Goal: Information Seeking & Learning: Check status

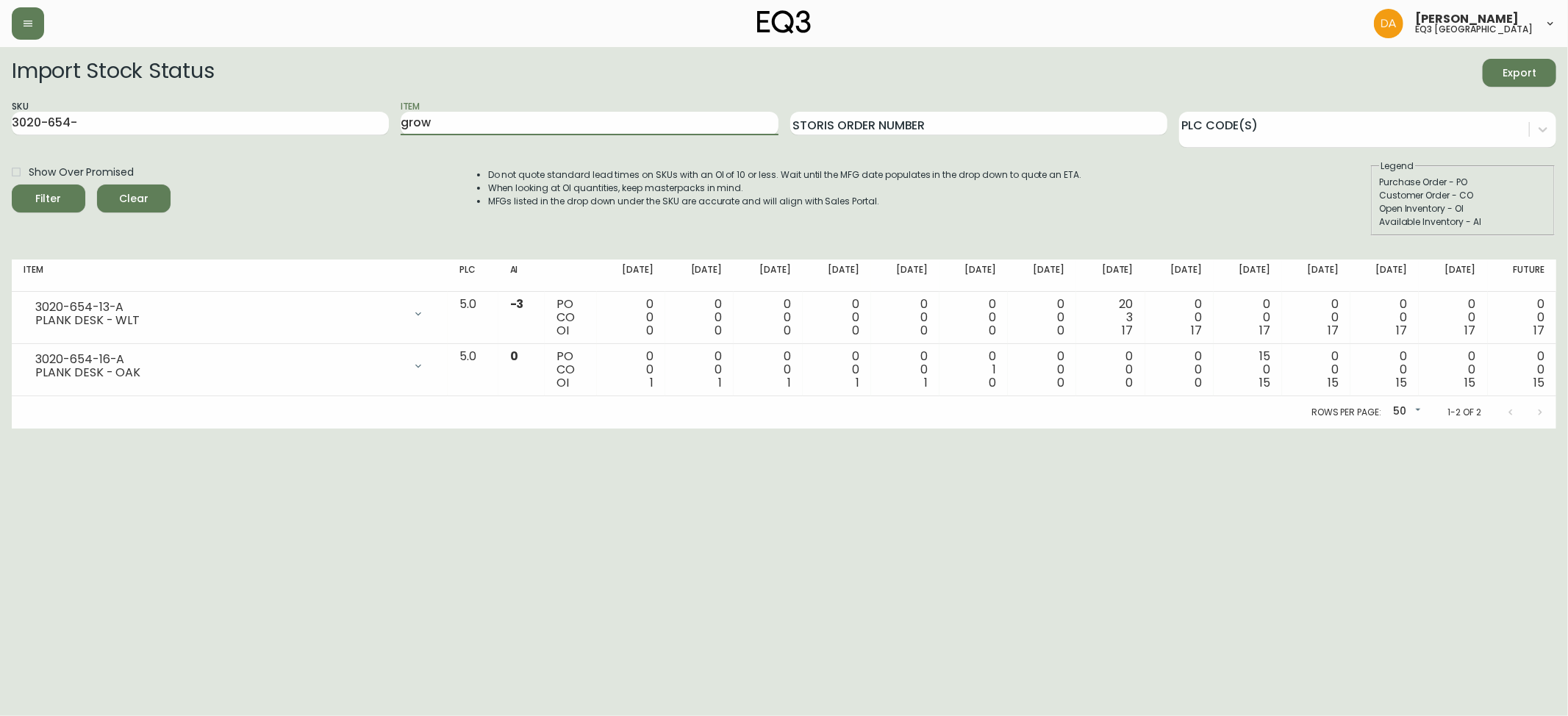
type input "grow"
click at [12, 184] on button "Filter" at bounding box center [49, 198] width 74 height 28
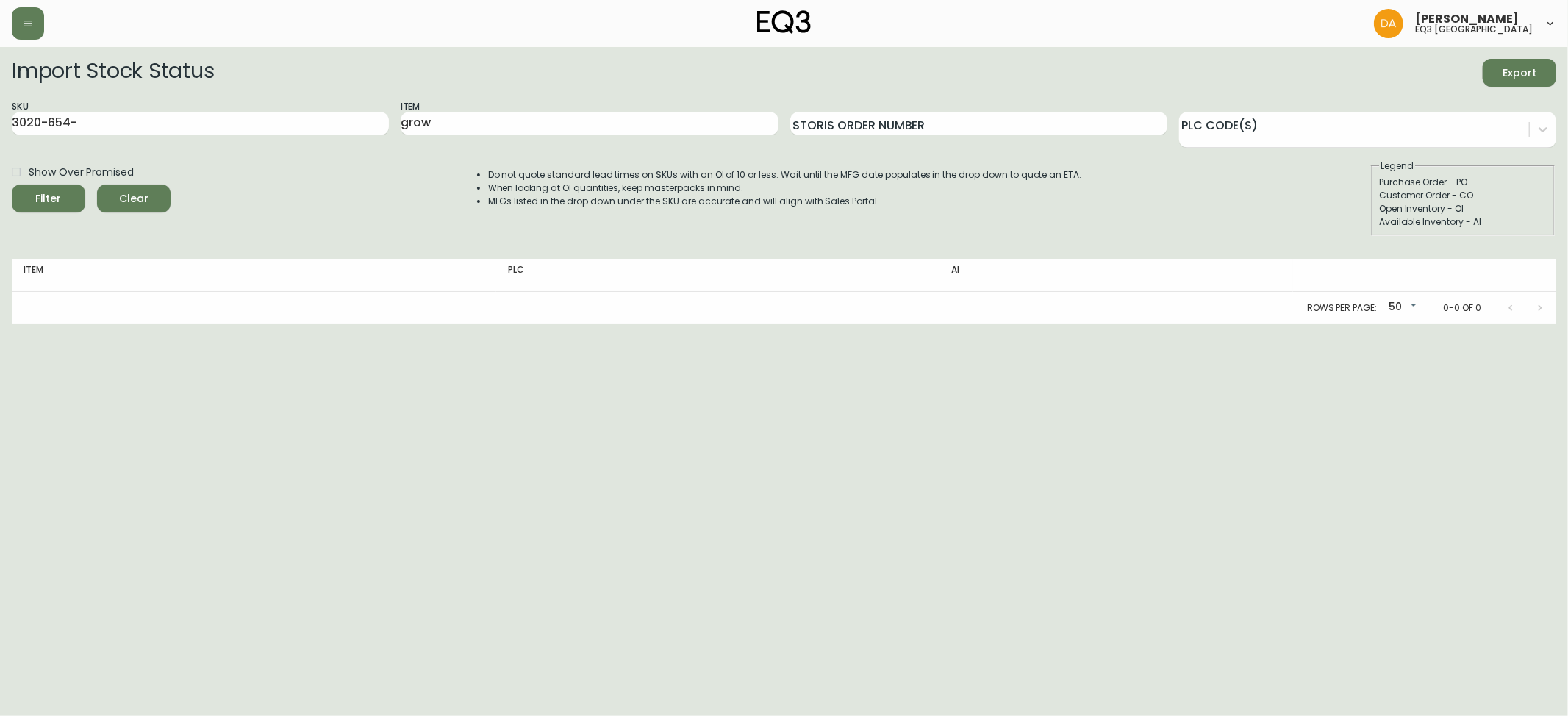
click at [31, 178] on span "Show Over Promised" at bounding box center [81, 172] width 105 height 15
click at [29, 178] on input "Show Over Promised" at bounding box center [16, 172] width 25 height 25
click at [31, 190] on span "Filter" at bounding box center [49, 199] width 50 height 18
click at [22, 169] on input "Show Over Promised" at bounding box center [16, 172] width 25 height 25
checkbox input "false"
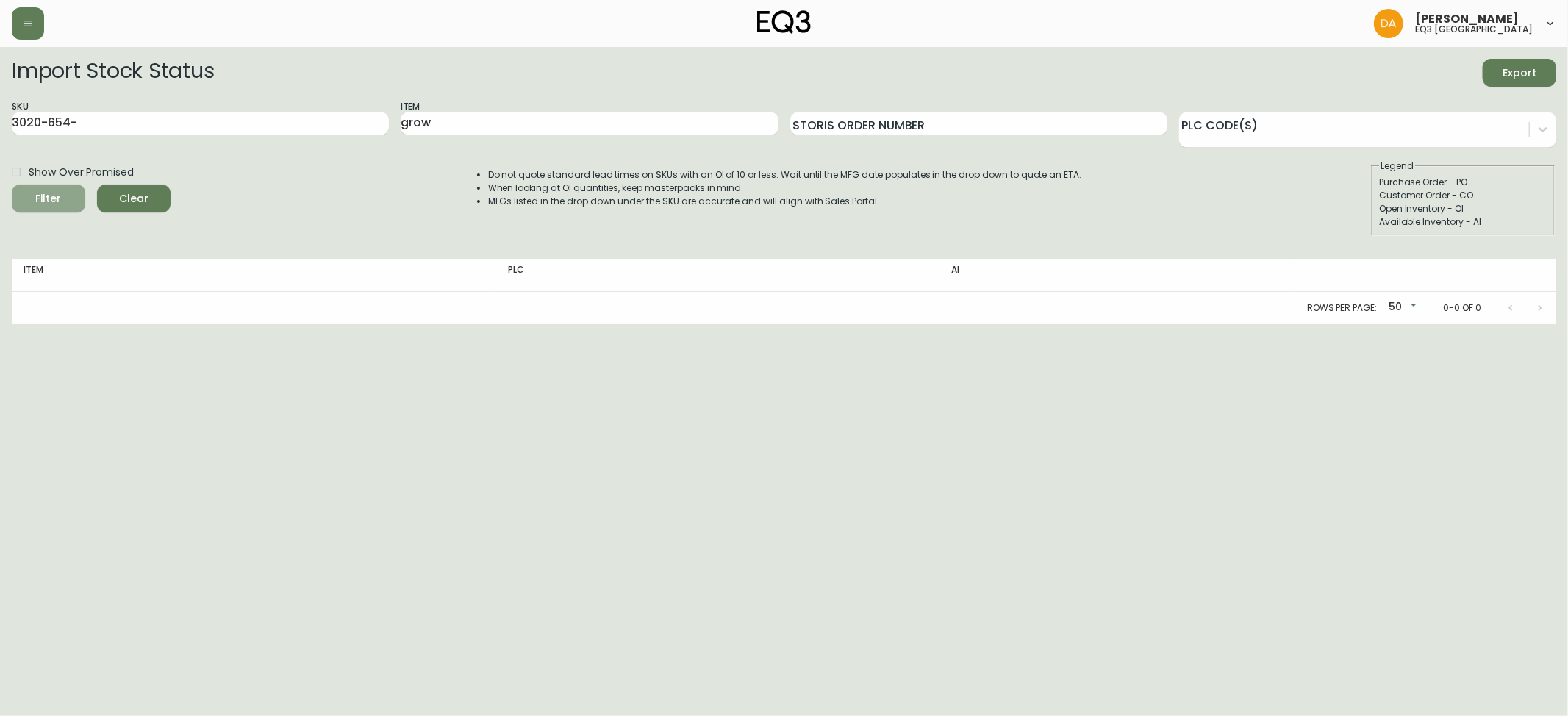
click at [48, 201] on icon "submit" at bounding box center [42, 196] width 15 height 15
drag, startPoint x: 144, startPoint y: 110, endPoint x: 0, endPoint y: 100, distance: 144.3
click at [0, 100] on main "Import Stock Status Export SKU 3020-654- Item grow Storis Order Number PLC Code…" at bounding box center [784, 185] width 1568 height 277
drag, startPoint x: 22, startPoint y: 122, endPoint x: 0, endPoint y: 106, distance: 27.2
click at [0, 106] on main "Import Stock Status Export SKU 3020-654- Item grow Storis Order Number PLC Code…" at bounding box center [784, 185] width 1568 height 277
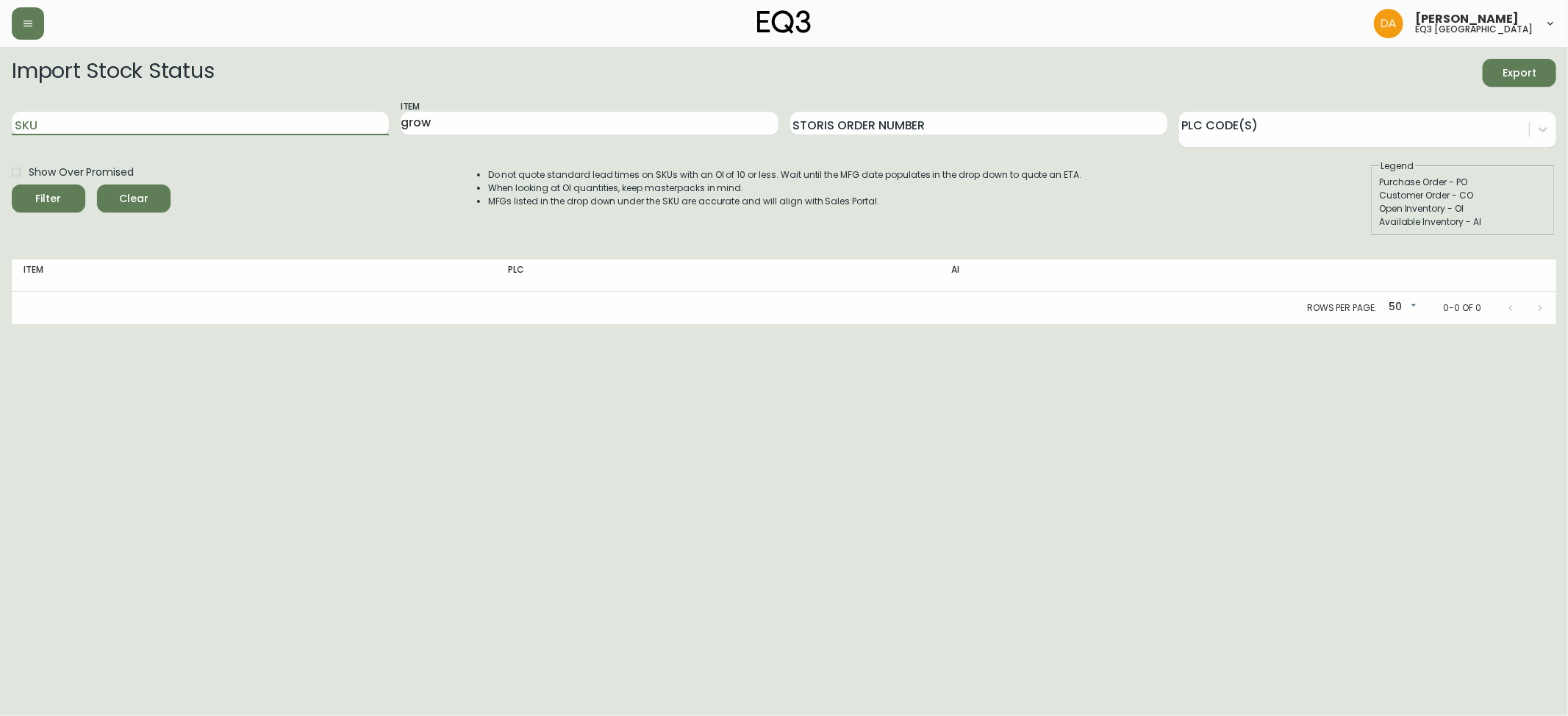
click at [12, 184] on button "Filter" at bounding box center [49, 198] width 74 height 28
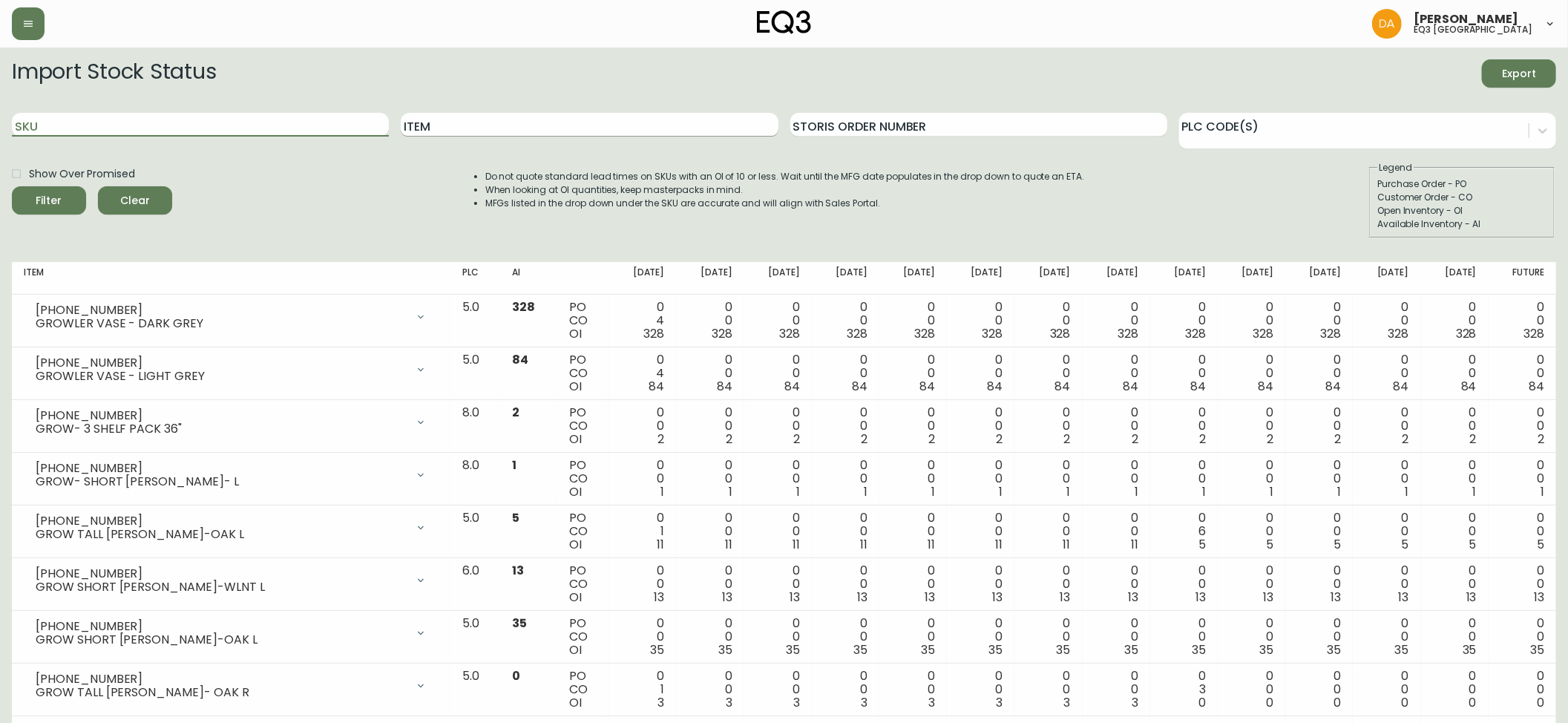
click at [551, 128] on input "Item" at bounding box center [588, 124] width 377 height 24
type input "tubular"
click at [12, 186] on button "Filter" at bounding box center [49, 200] width 74 height 28
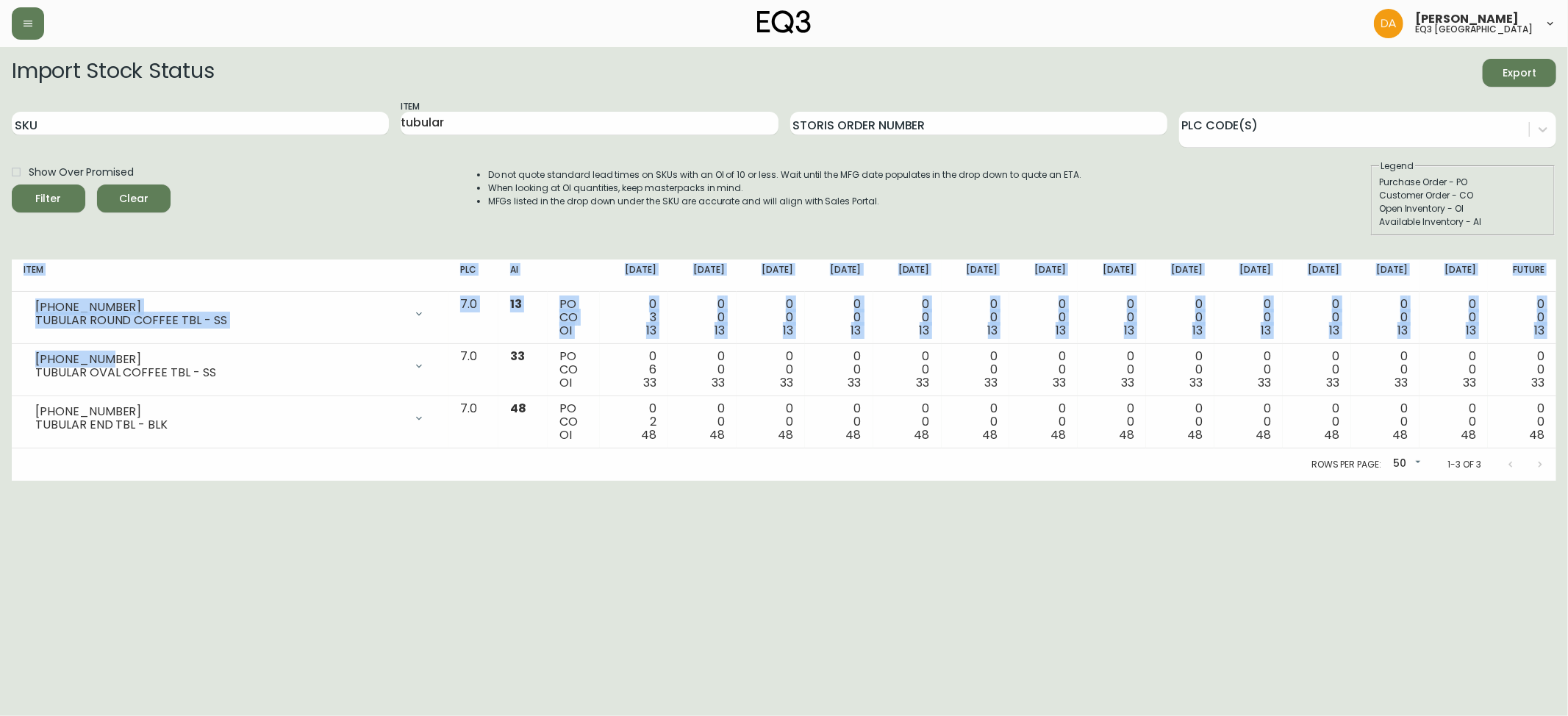
drag, startPoint x: 106, startPoint y: 357, endPoint x: 9, endPoint y: 360, distance: 97.0
click at [9, 360] on main "Import Stock Status Export SKU Item tubular Storis Order Number PLC Code(s) Sho…" at bounding box center [784, 264] width 1568 height 434
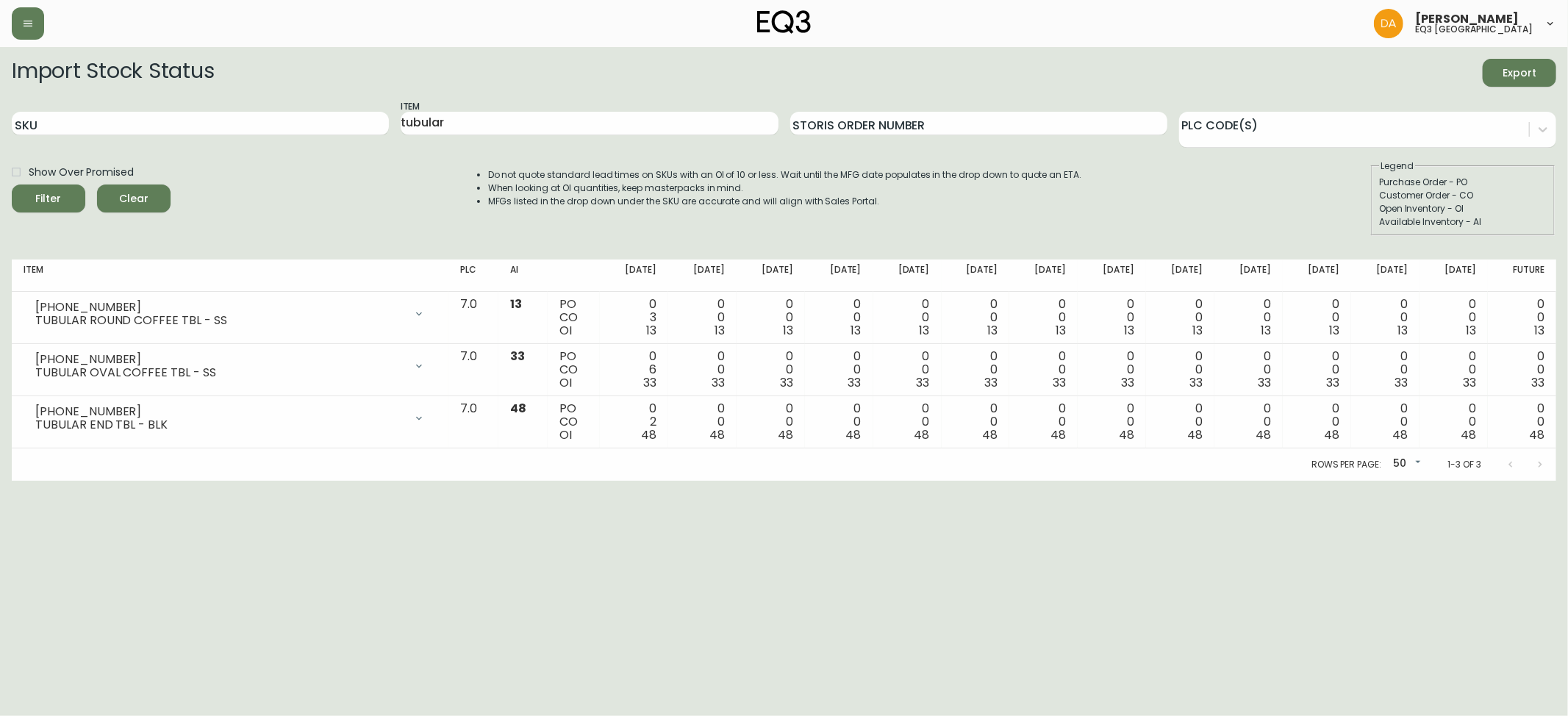
click at [788, 481] on html "[PERSON_NAME] eq3 calgary Import Stock Status Export SKU Item tubular Storis Or…" at bounding box center [784, 240] width 1568 height 481
click at [136, 481] on html "[PERSON_NAME] eq3 calgary Import Stock Status Export SKU Item tubular Storis Or…" at bounding box center [784, 240] width 1568 height 481
drag, startPoint x: 384, startPoint y: 121, endPoint x: 316, endPoint y: 115, distance: 68.3
click at [316, 115] on div "SKU Item tubular Storis Order Number PLC Code(s)" at bounding box center [783, 123] width 1544 height 48
type input "BANGO"
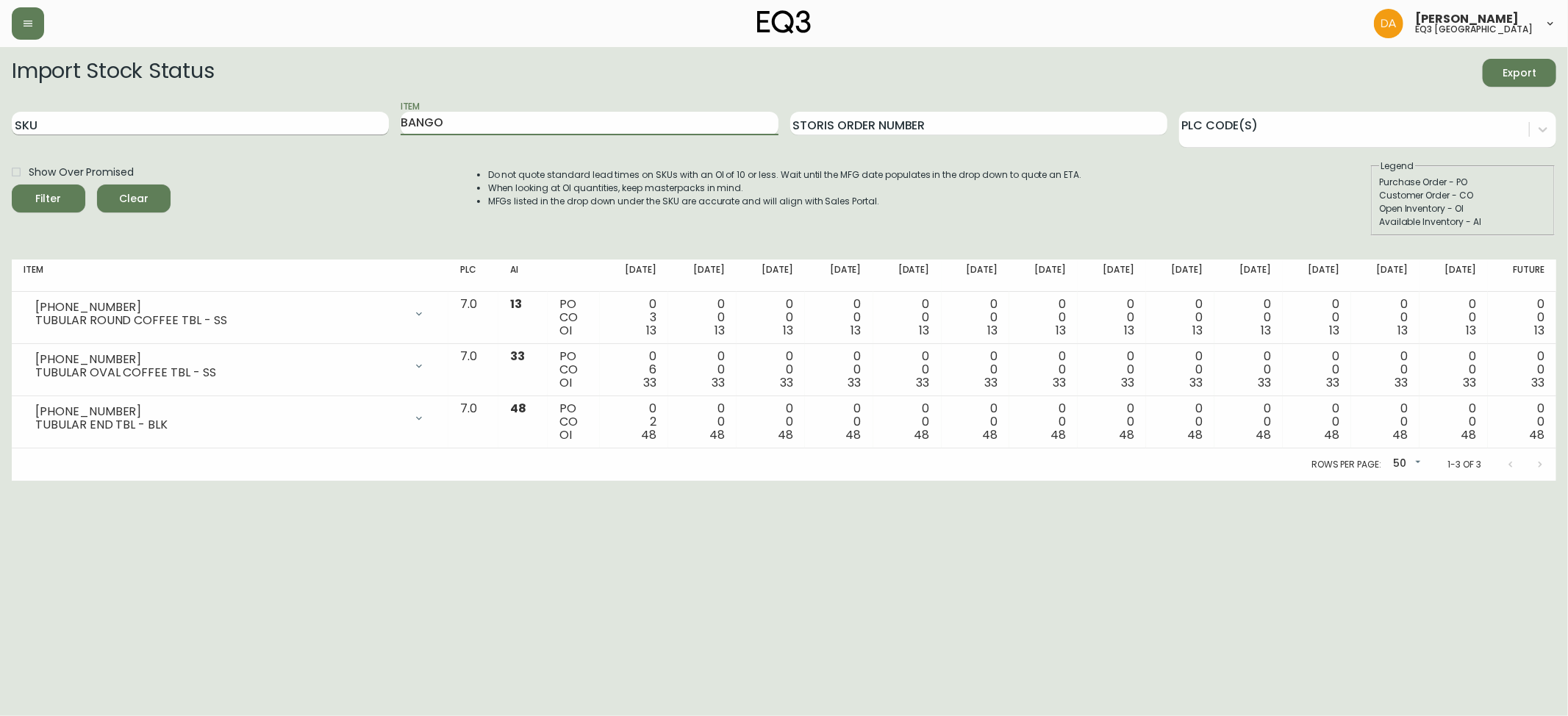
click at [12, 184] on button "Filter" at bounding box center [49, 198] width 74 height 28
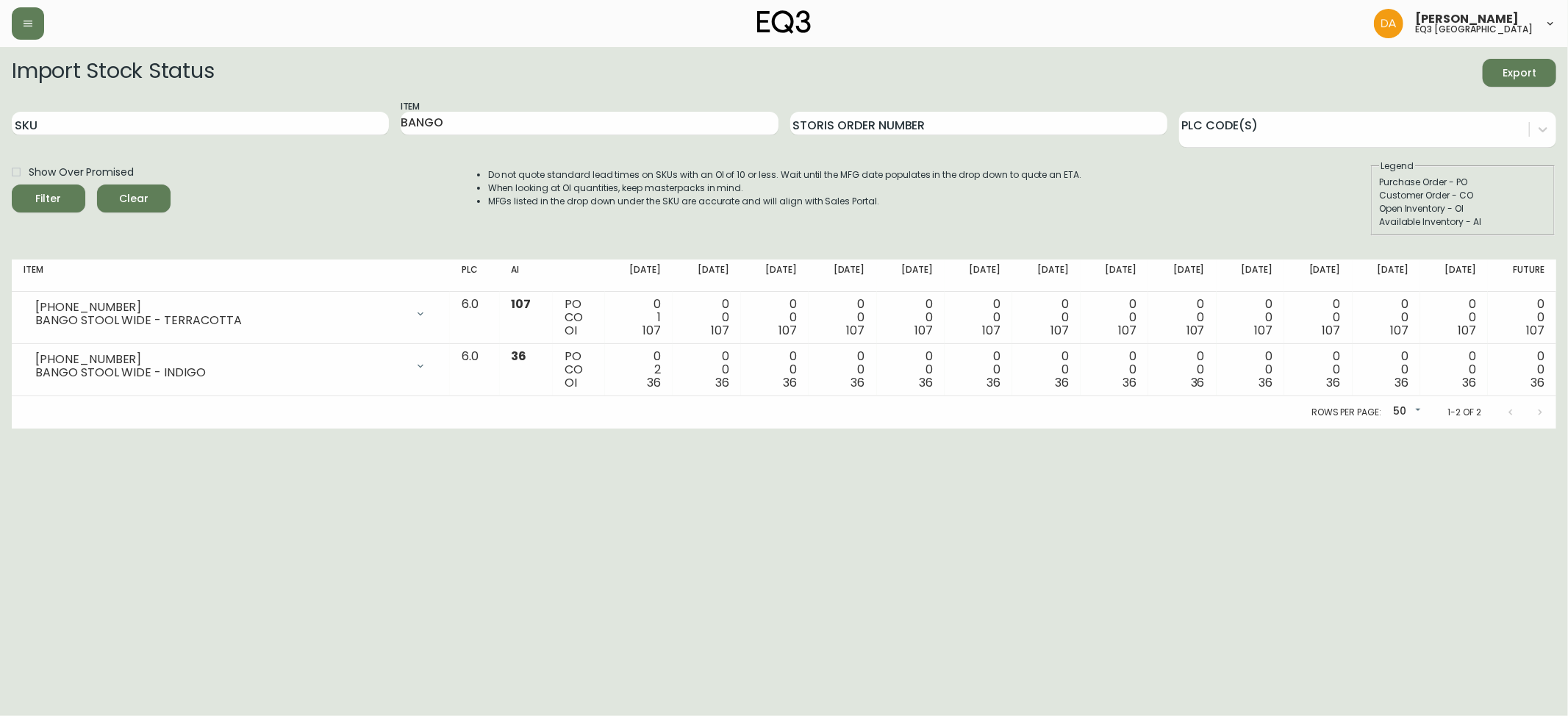
click at [69, 429] on html "[PERSON_NAME] eq3 calgary Import Stock Status Export SKU Item BANGO Storis Orde…" at bounding box center [784, 214] width 1568 height 429
drag, startPoint x: 131, startPoint y: 472, endPoint x: 236, endPoint y: 438, distance: 110.4
click at [131, 429] on html "[PERSON_NAME] eq3 calgary Import Stock Status Export SKU Item BANGO Storis Orde…" at bounding box center [784, 214] width 1568 height 429
